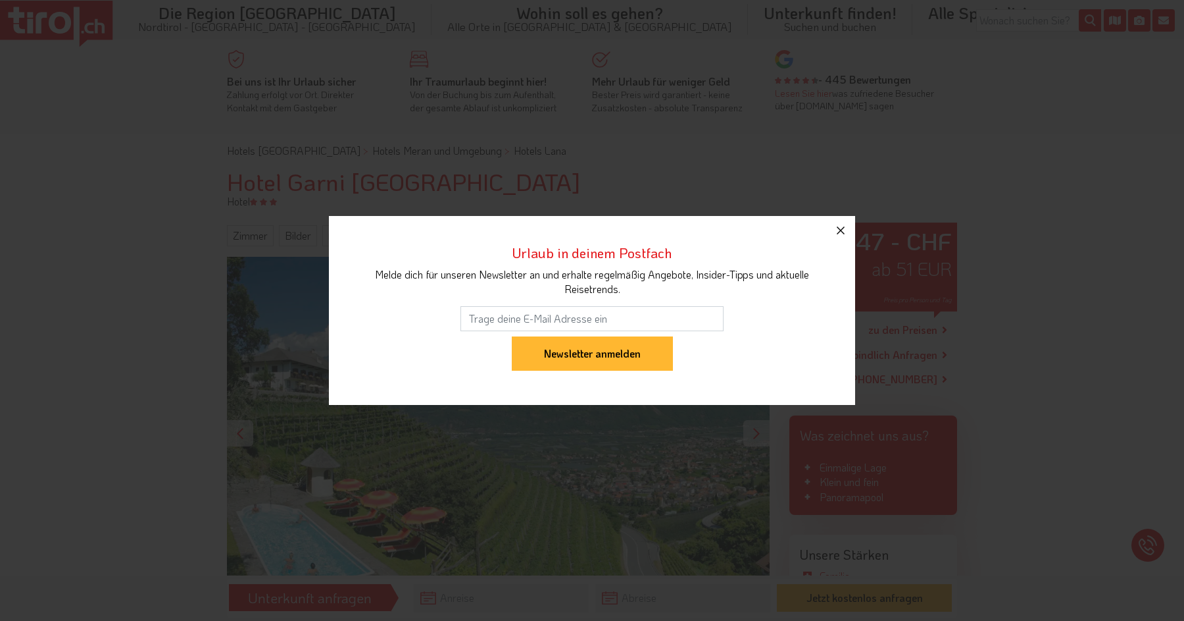
click at [841, 224] on icon "button" at bounding box center [841, 230] width 16 height 16
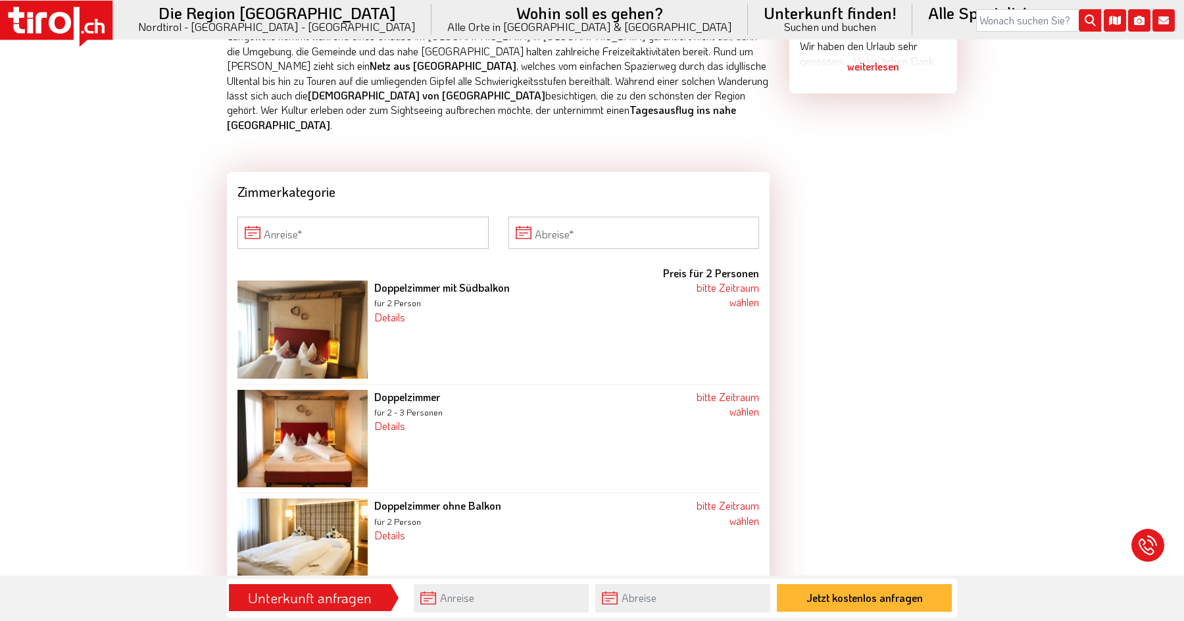
scroll to position [1101, 0]
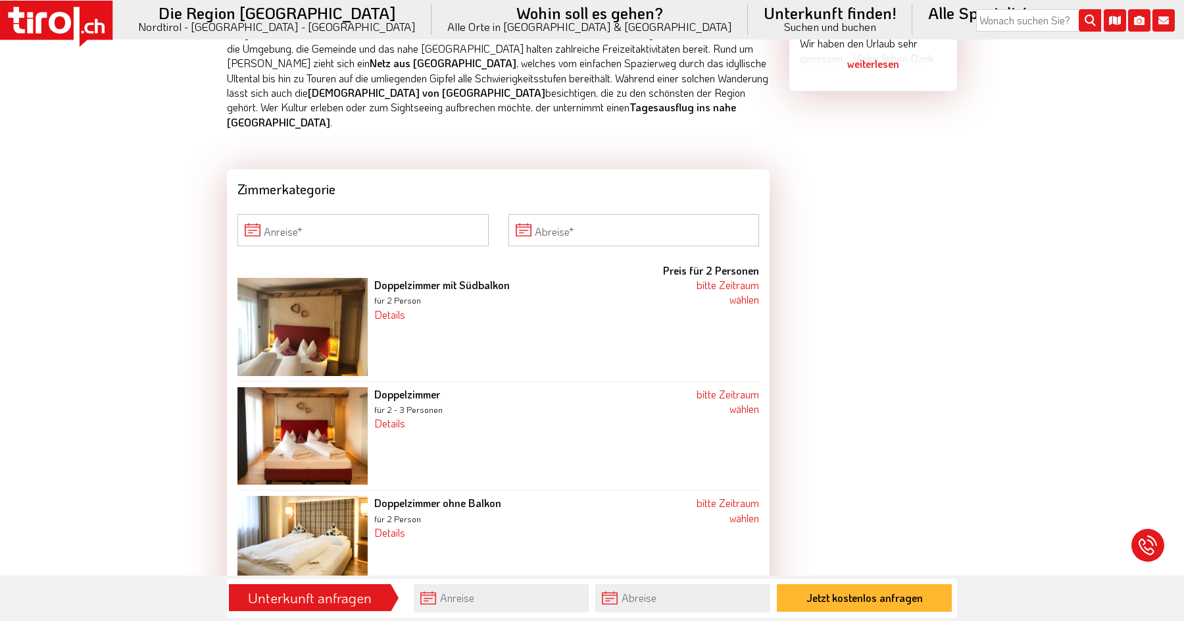
click at [301, 284] on img at bounding box center [303, 327] width 130 height 98
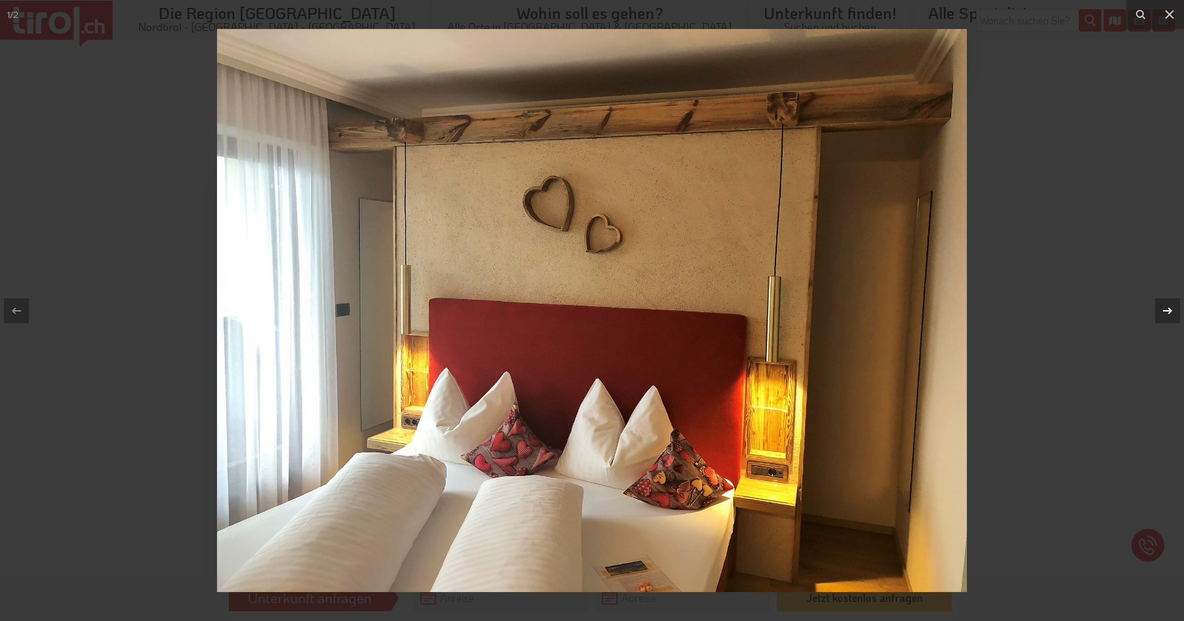
click at [1169, 298] on div at bounding box center [1168, 310] width 25 height 25
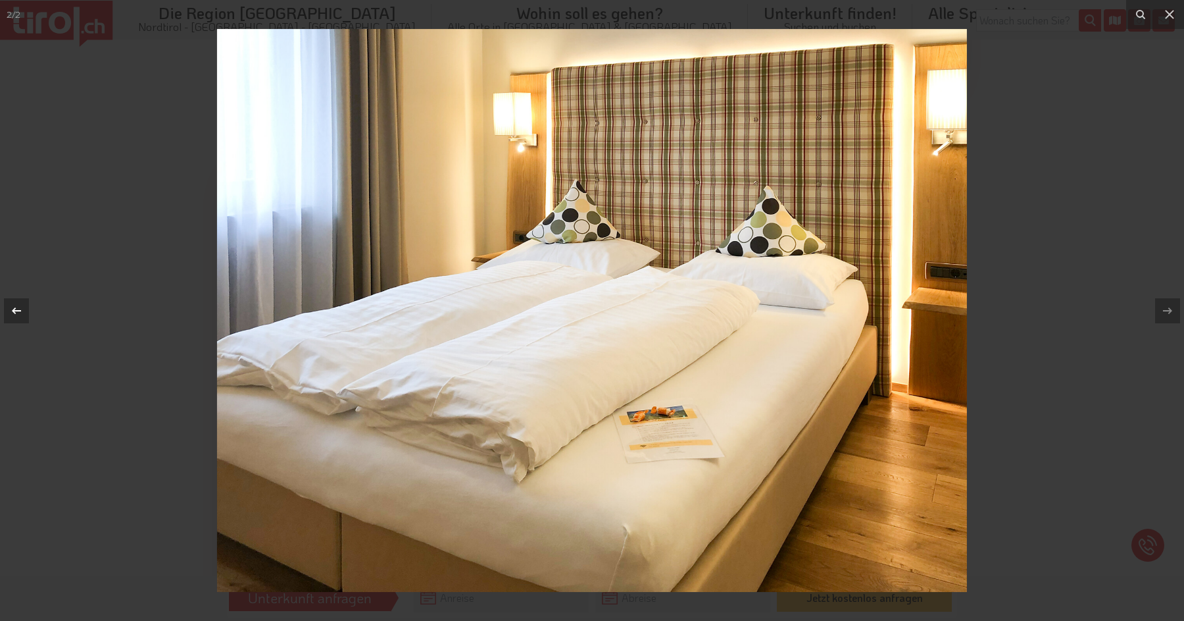
click at [16, 306] on icon at bounding box center [17, 311] width 16 height 16
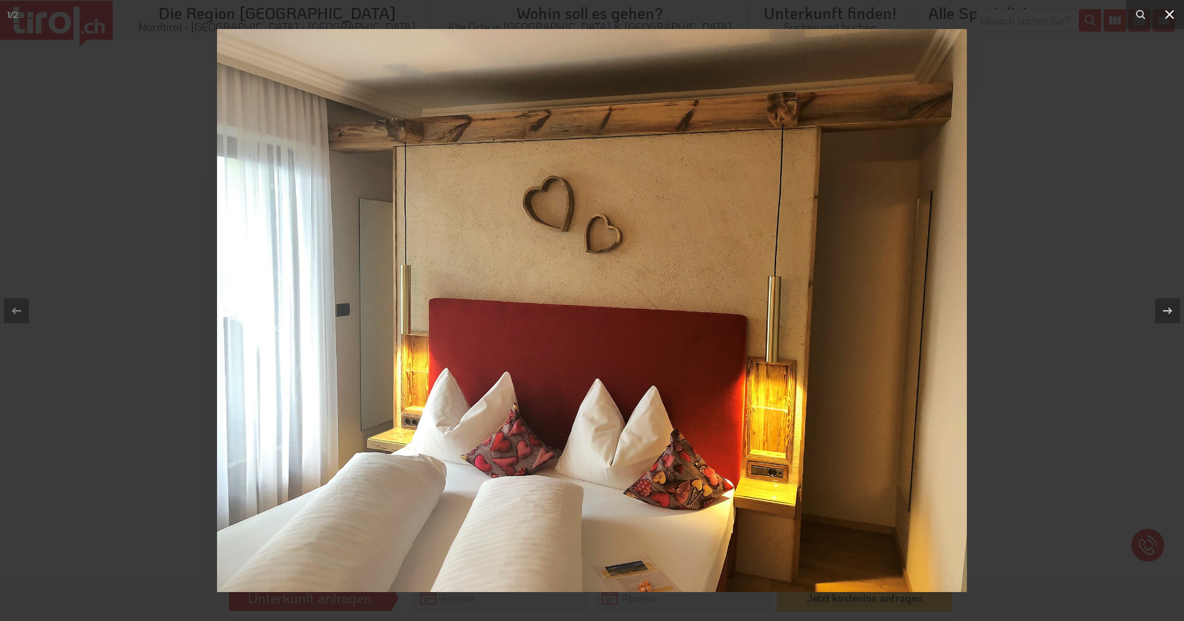
click at [1177, 14] on icon at bounding box center [1170, 15] width 16 height 16
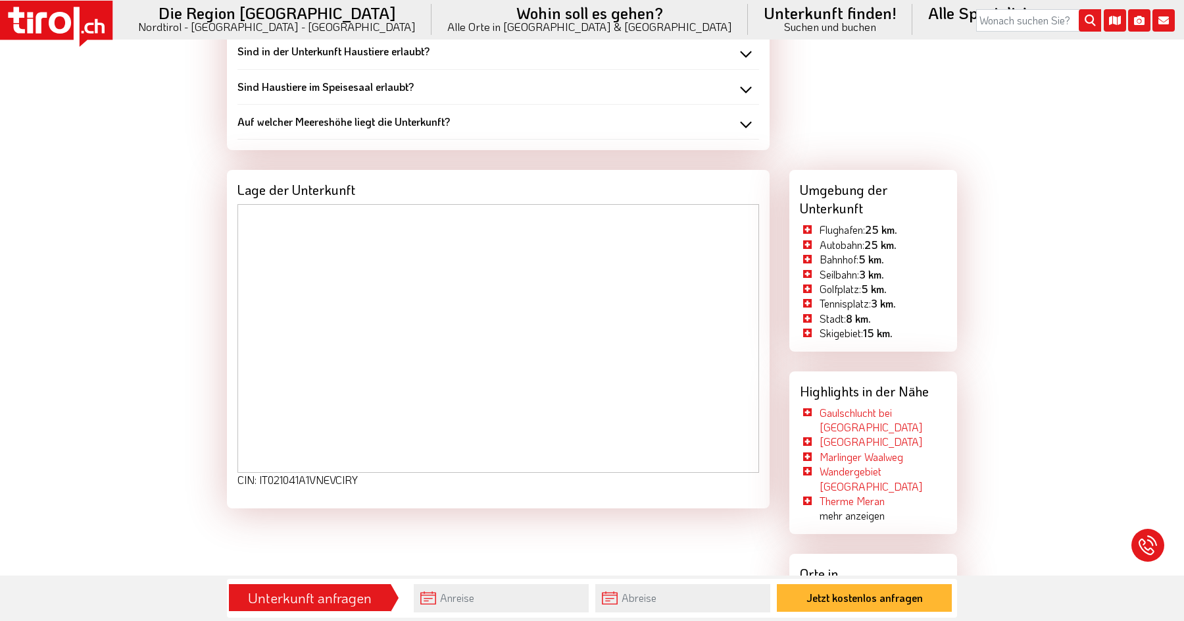
scroll to position [2350, 0]
